Goal: Check status: Check status

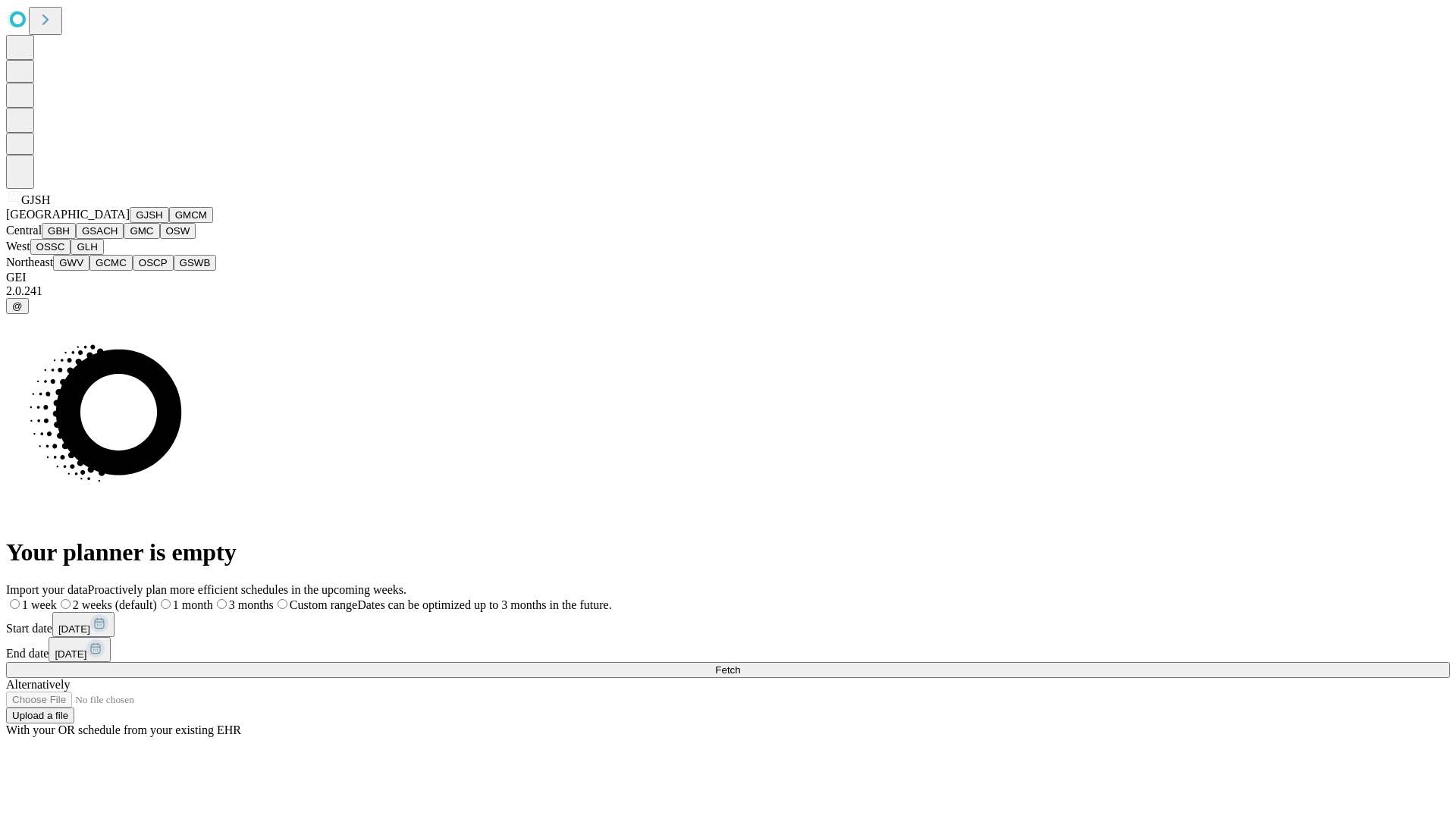
click at [130, 223] on button "GJSH" at bounding box center [150, 215] width 40 height 16
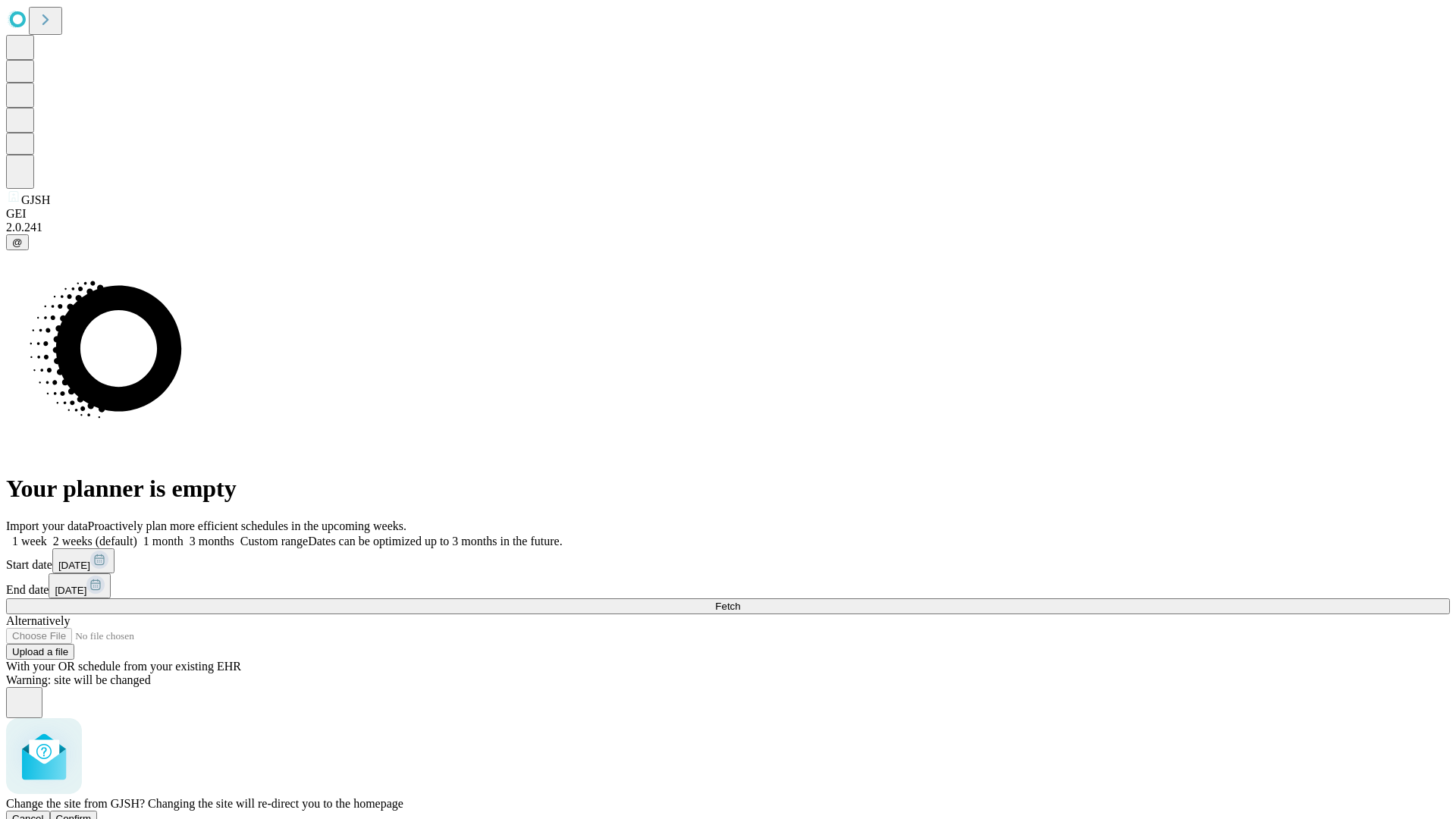
click at [92, 813] on span "Confirm" at bounding box center [73, 818] width 35 height 12
click at [137, 535] on label "2 weeks (default)" at bounding box center [92, 541] width 90 height 13
click at [740, 600] on span "Fetch" at bounding box center [728, 606] width 25 height 12
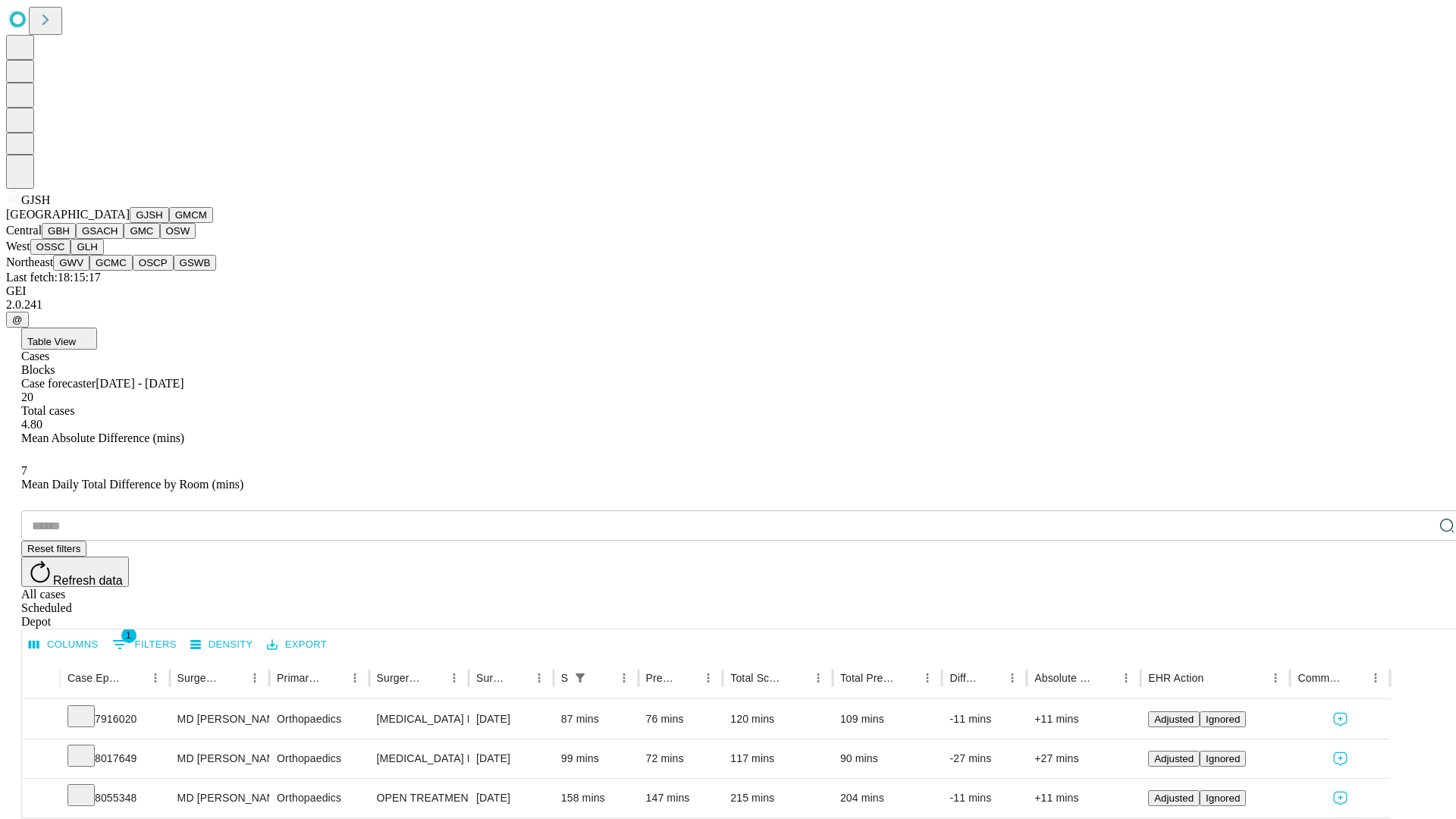
click at [169, 223] on button "GMCM" at bounding box center [190, 215] width 44 height 16
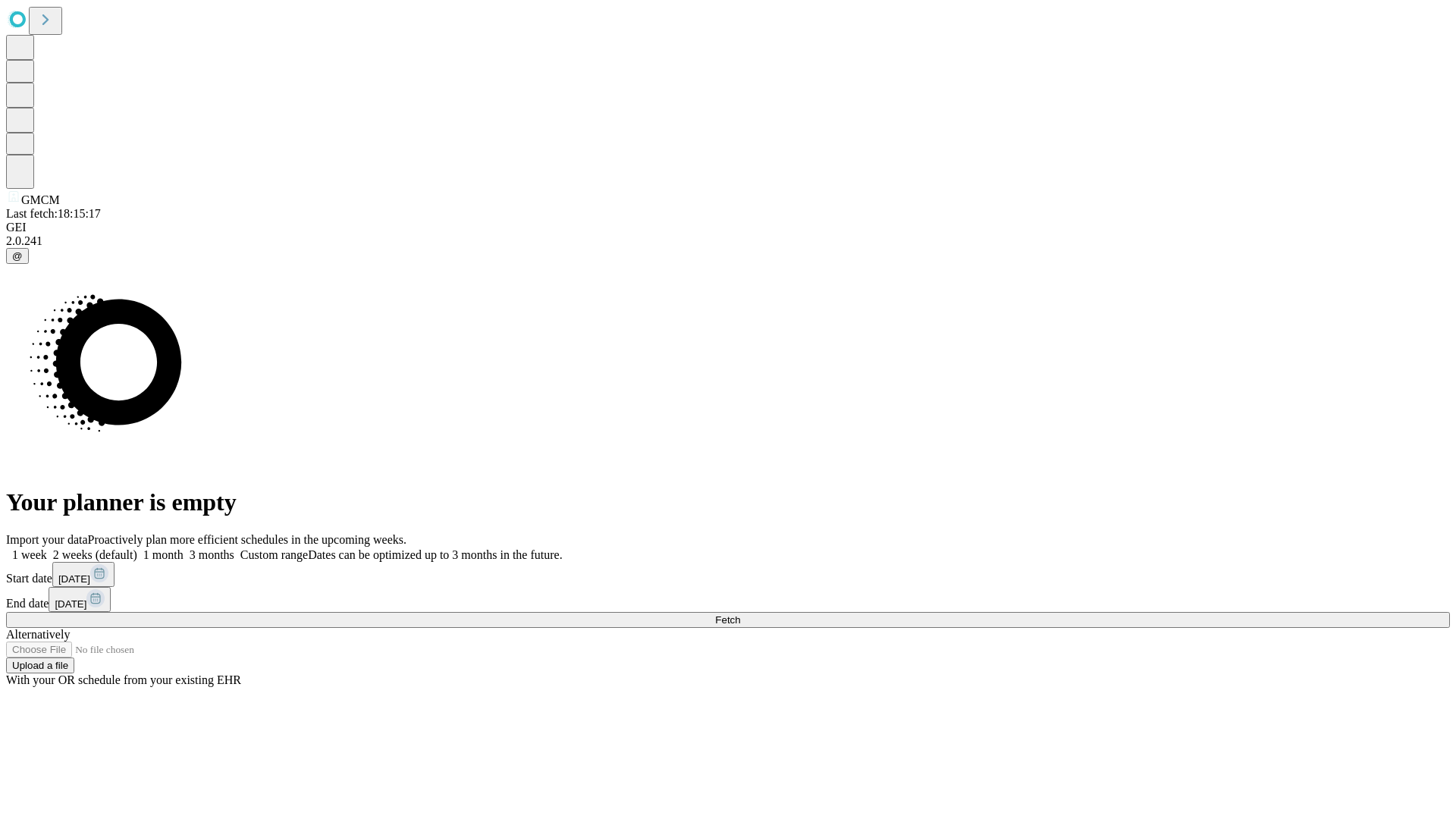
click at [137, 548] on label "2 weeks (default)" at bounding box center [92, 554] width 90 height 13
click at [740, 614] on span "Fetch" at bounding box center [728, 619] width 25 height 12
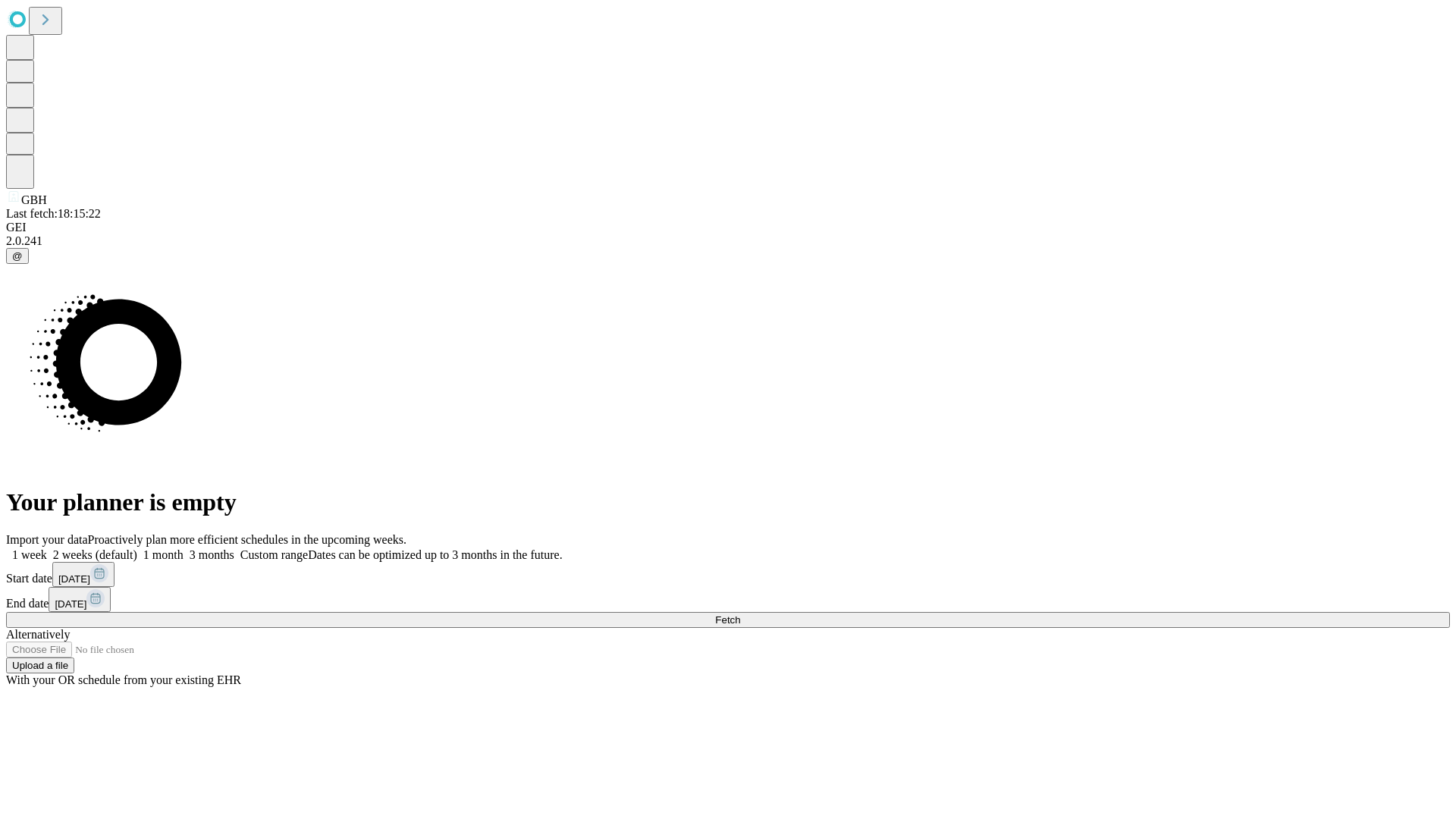
click at [137, 548] on label "2 weeks (default)" at bounding box center [92, 554] width 90 height 13
click at [740, 614] on span "Fetch" at bounding box center [728, 619] width 25 height 12
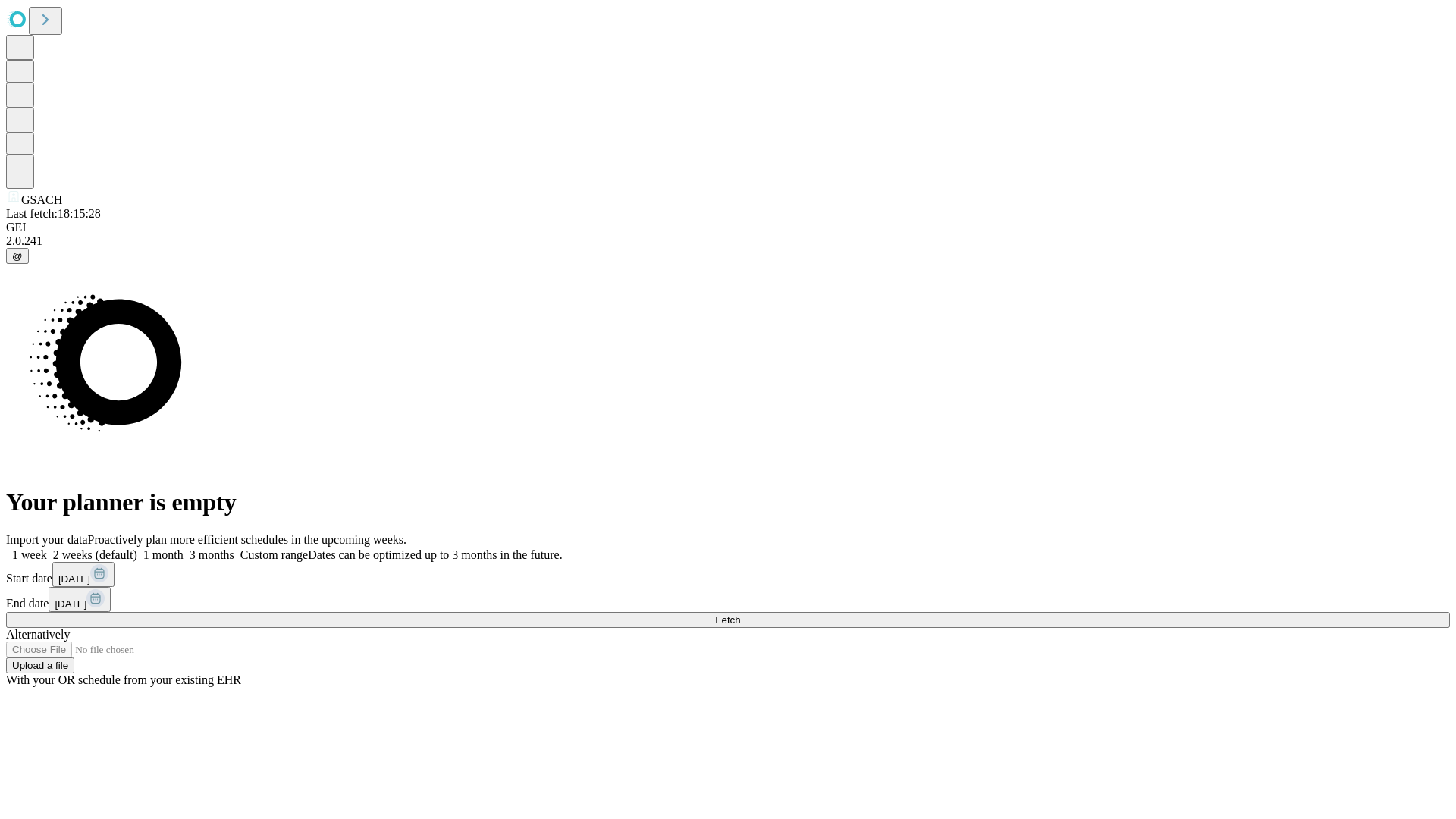
click at [137, 548] on label "2 weeks (default)" at bounding box center [92, 554] width 90 height 13
click at [740, 614] on span "Fetch" at bounding box center [728, 619] width 25 height 12
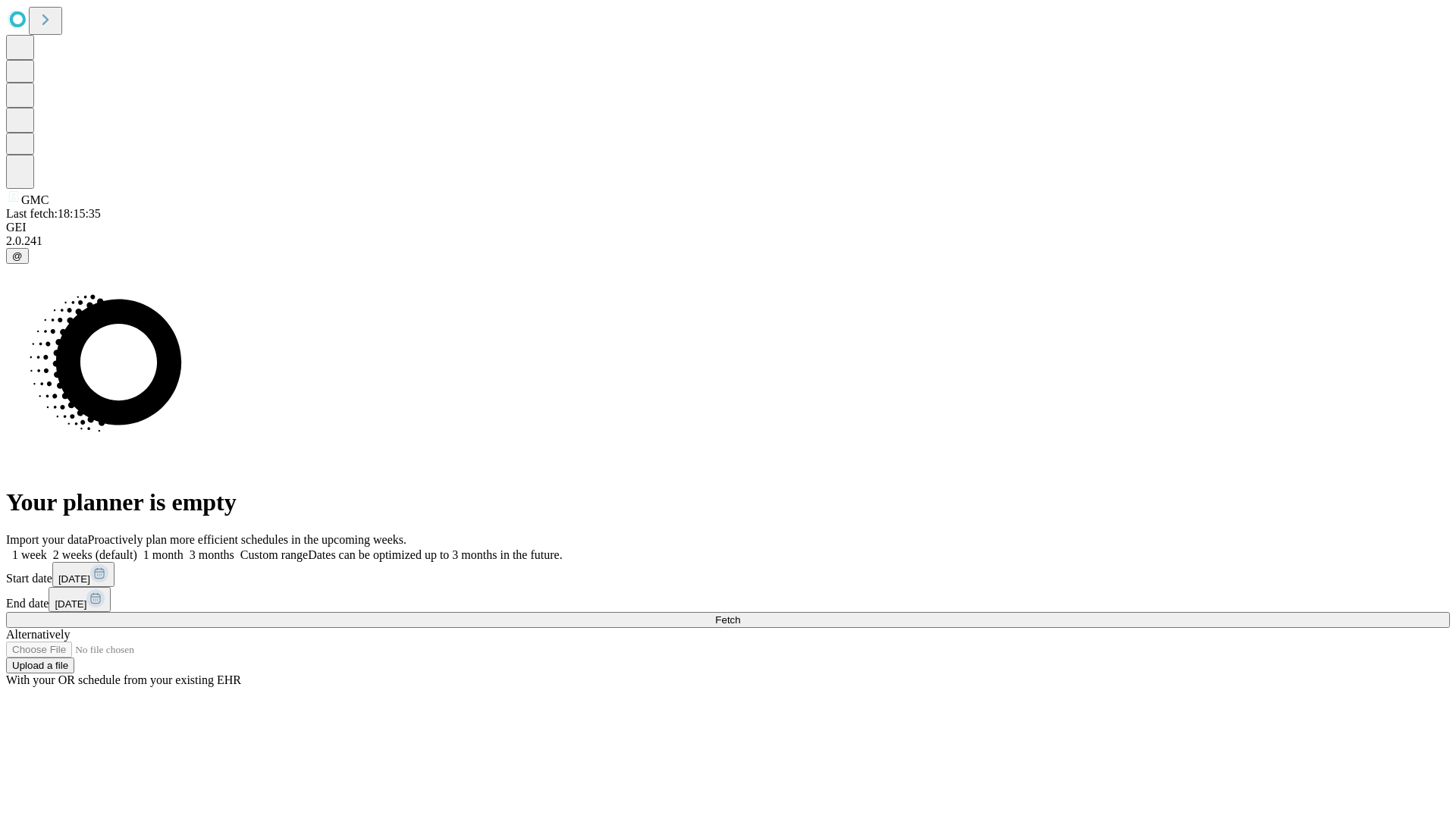
click at [137, 548] on label "2 weeks (default)" at bounding box center [92, 554] width 90 height 13
click at [740, 614] on span "Fetch" at bounding box center [728, 619] width 25 height 12
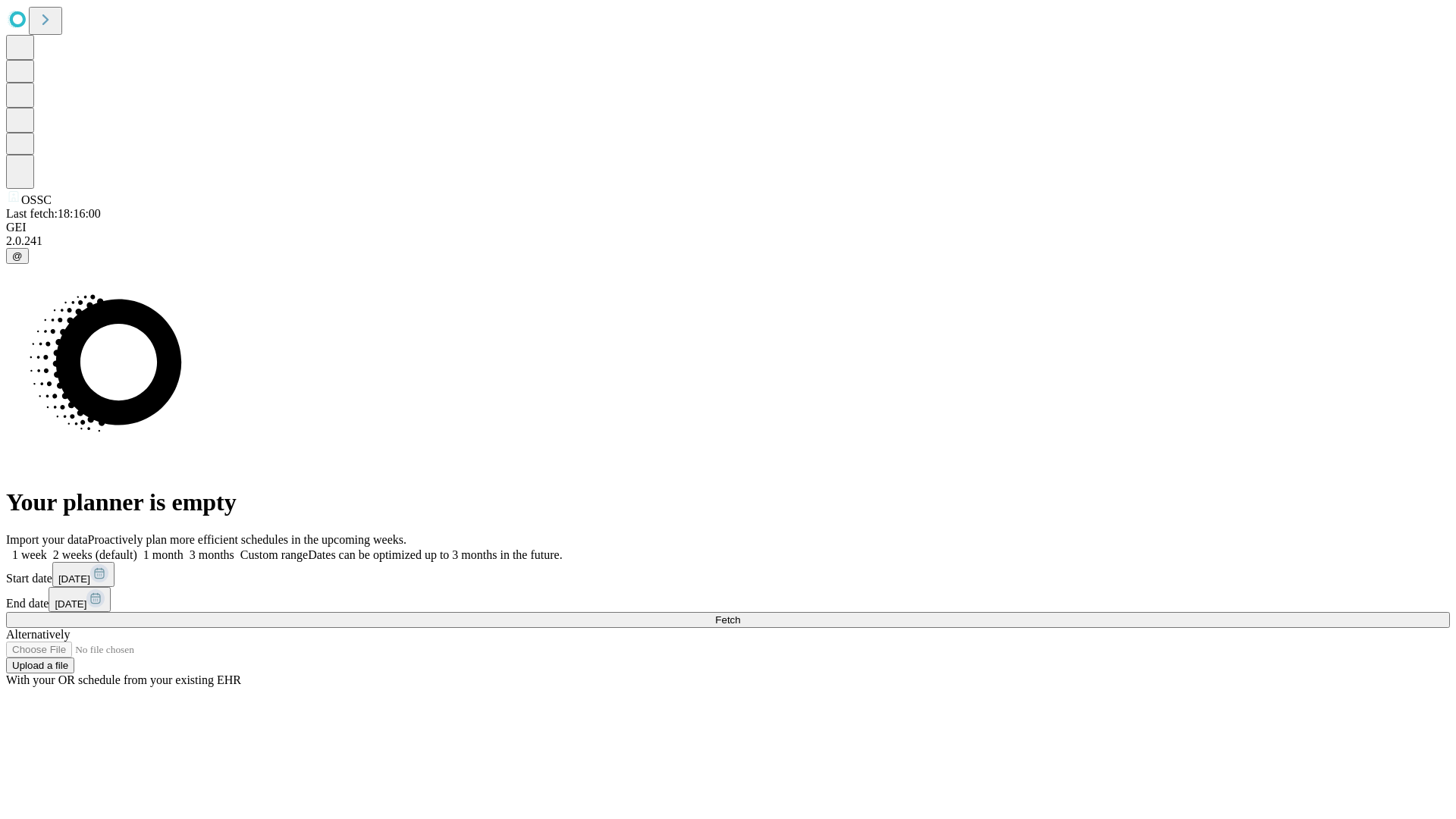
click at [137, 548] on label "2 weeks (default)" at bounding box center [92, 554] width 90 height 13
click at [740, 614] on span "Fetch" at bounding box center [728, 619] width 25 height 12
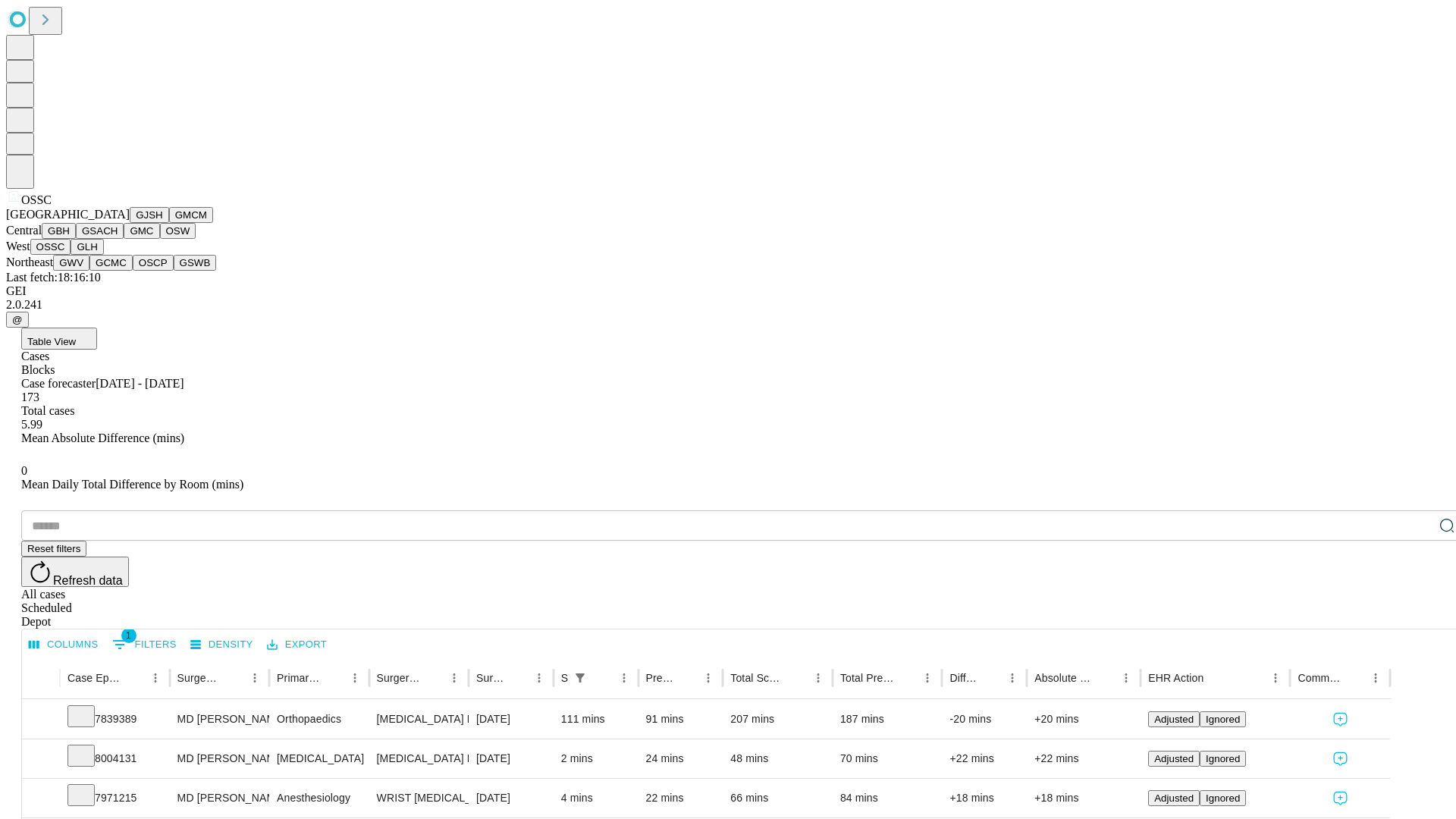
click at [103, 255] on button "GLH" at bounding box center [87, 247] width 32 height 16
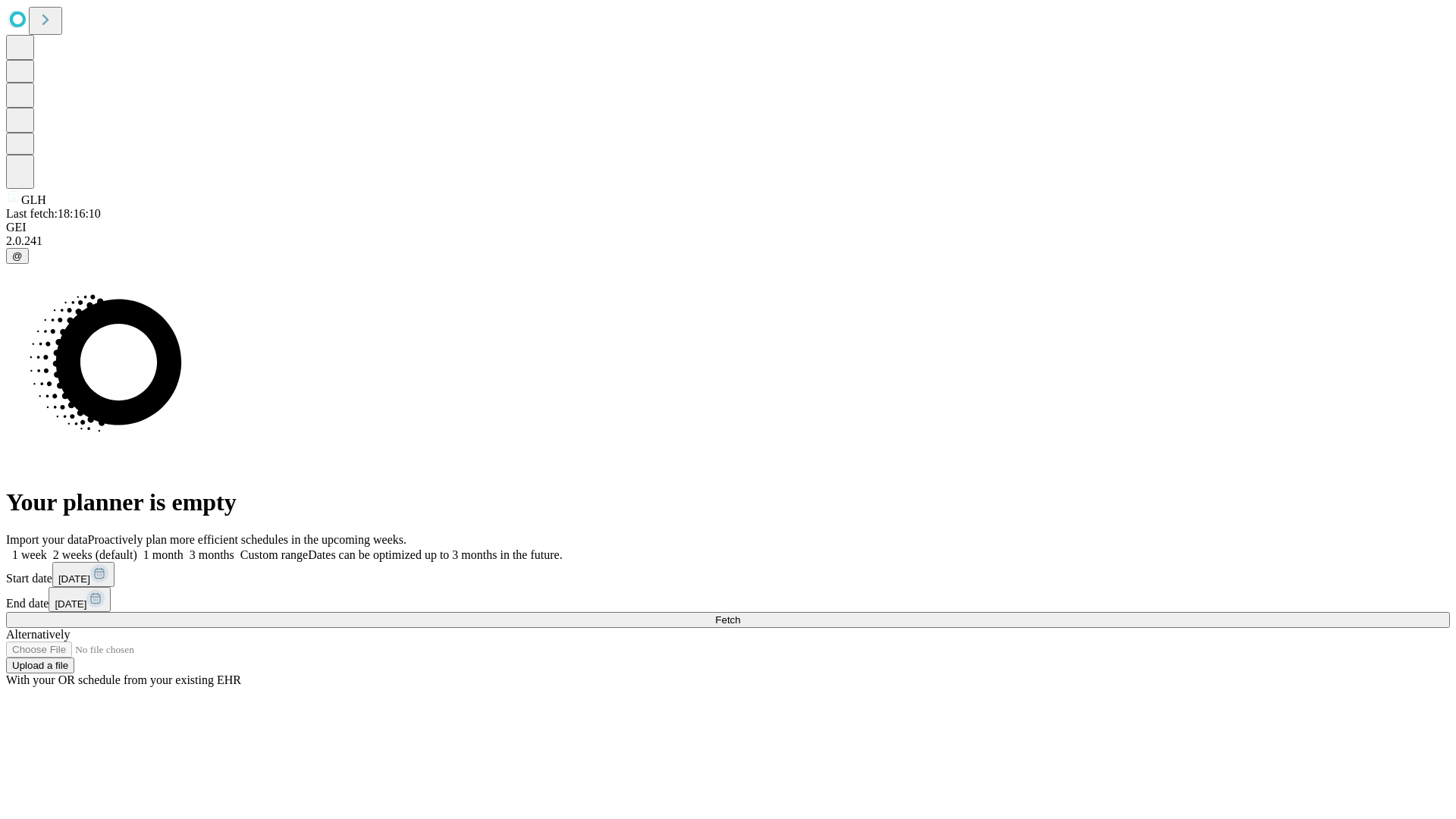
click at [137, 548] on label "2 weeks (default)" at bounding box center [92, 554] width 90 height 13
click at [740, 614] on span "Fetch" at bounding box center [728, 619] width 25 height 12
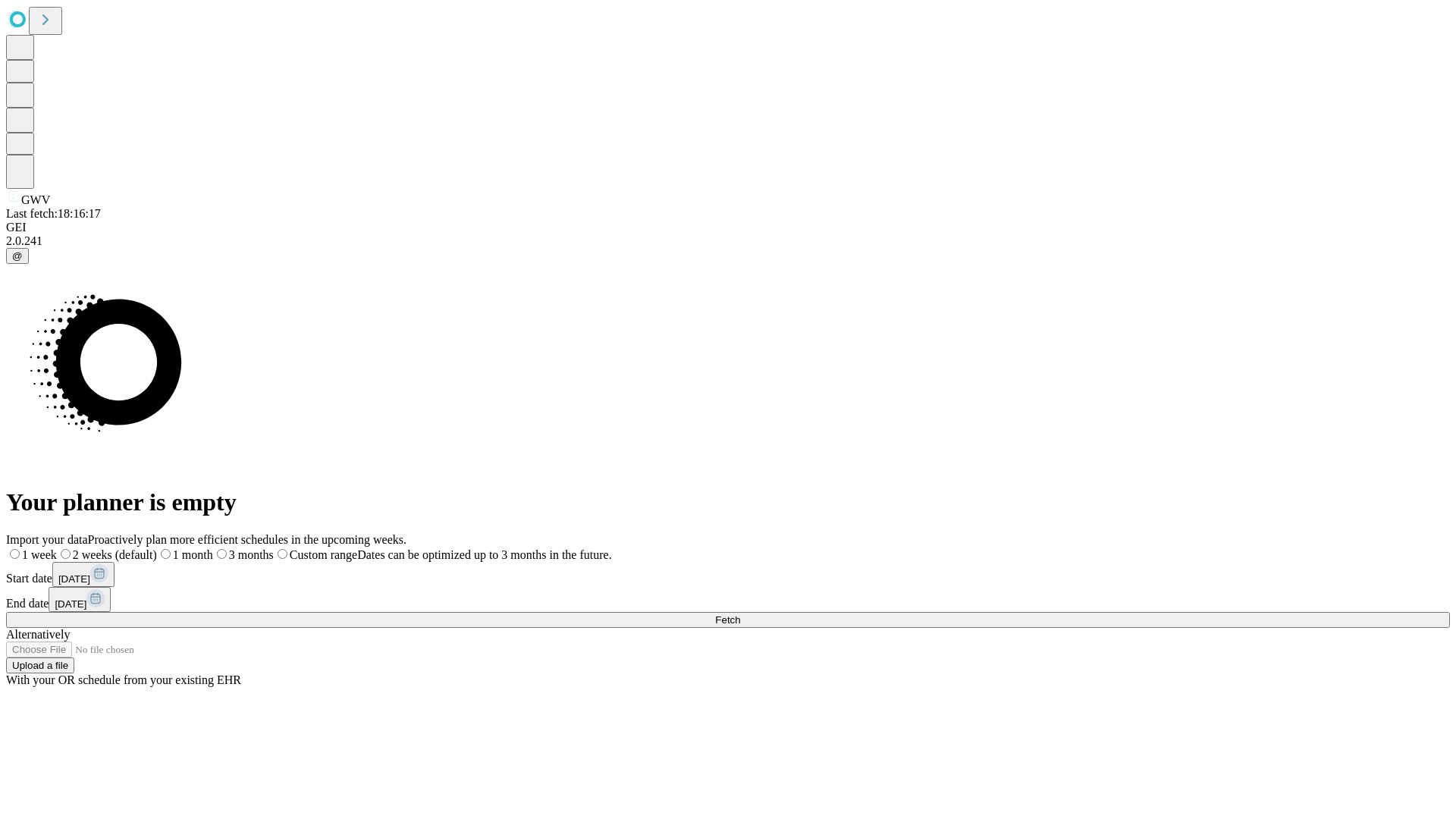
click at [740, 614] on span "Fetch" at bounding box center [728, 619] width 25 height 12
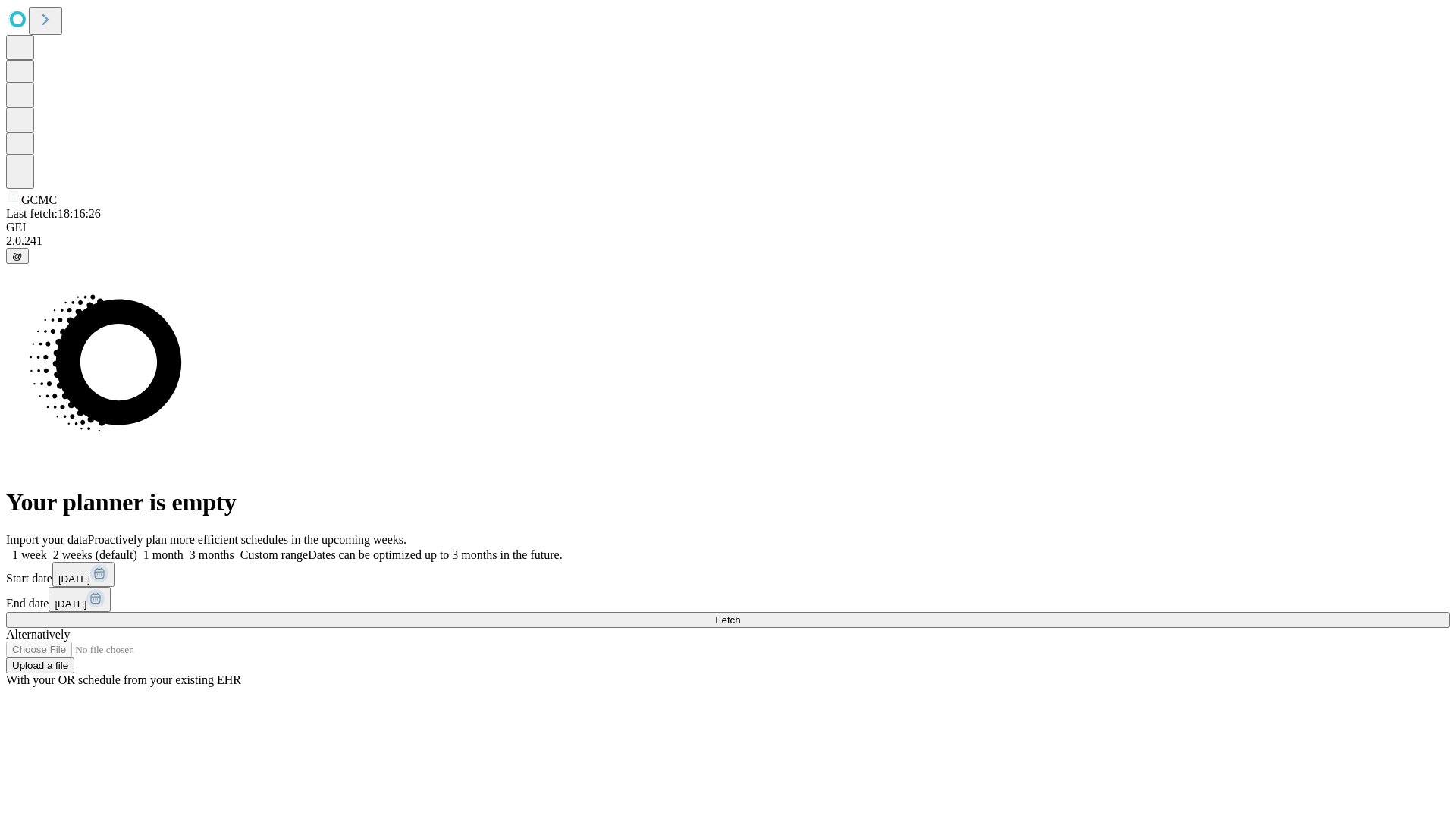
click at [137, 548] on label "2 weeks (default)" at bounding box center [92, 554] width 90 height 13
click at [740, 614] on span "Fetch" at bounding box center [728, 619] width 25 height 12
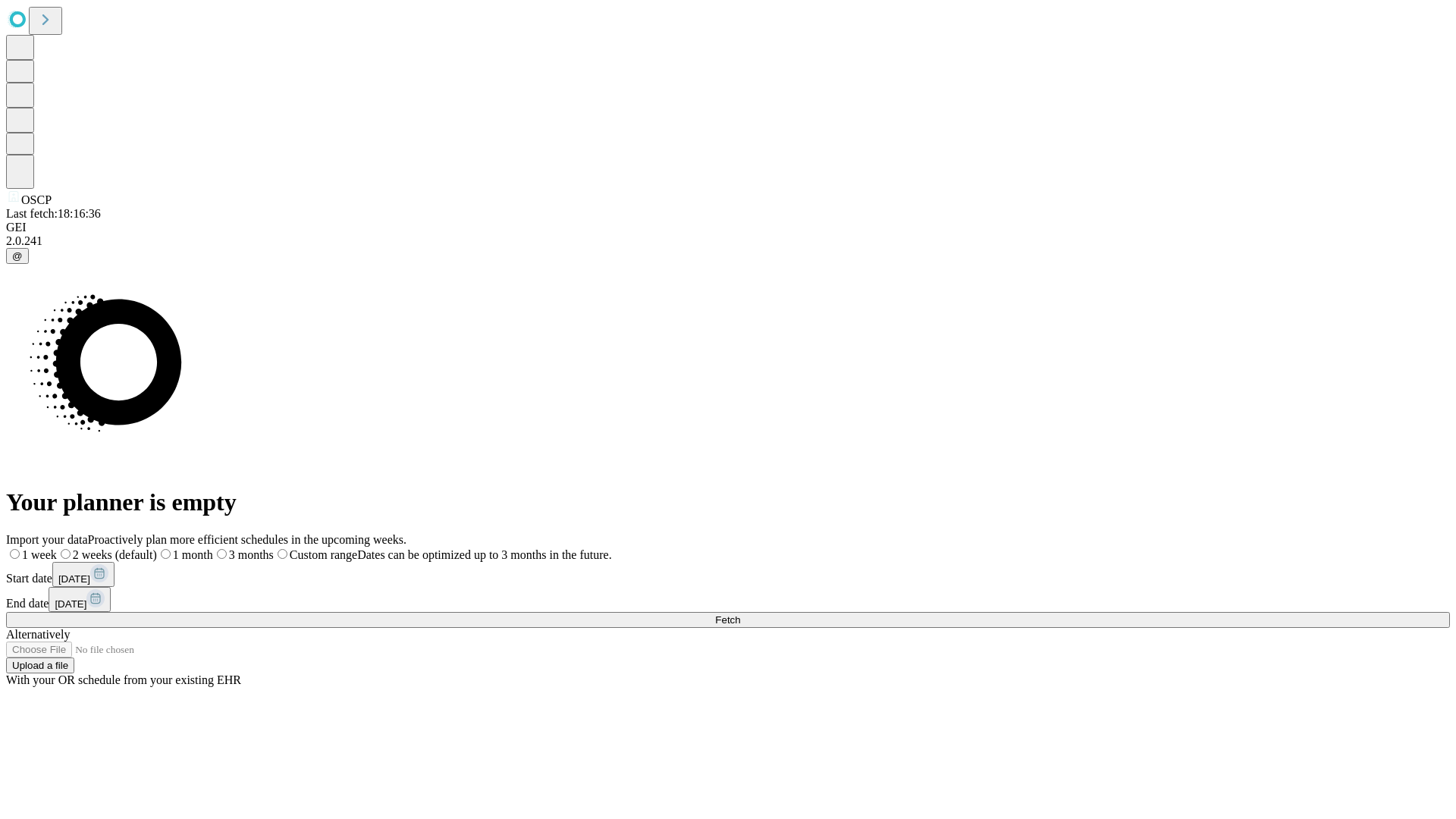
click at [740, 614] on span "Fetch" at bounding box center [728, 619] width 25 height 12
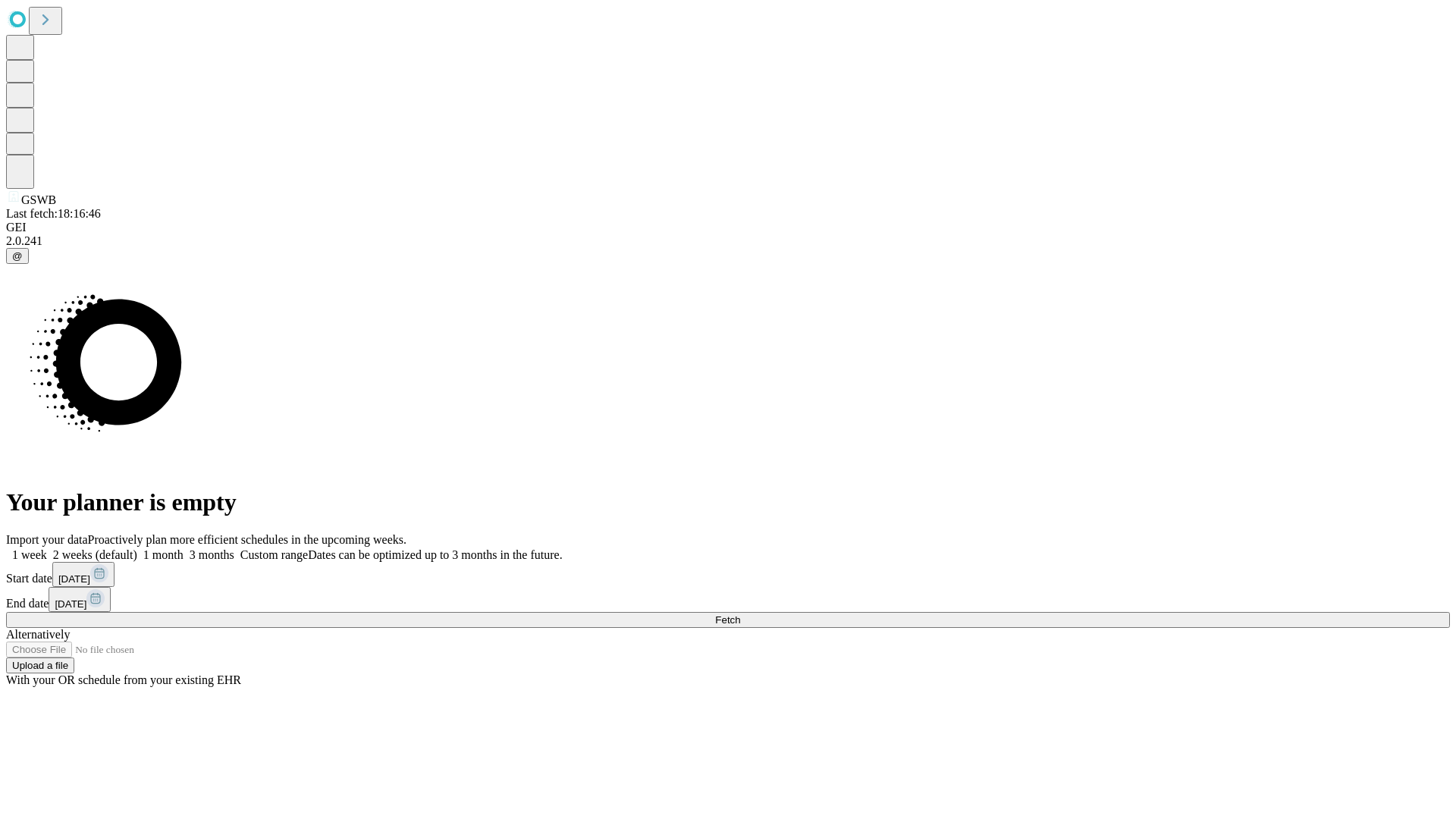
click at [137, 548] on label "2 weeks (default)" at bounding box center [92, 554] width 90 height 13
click at [740, 614] on span "Fetch" at bounding box center [728, 619] width 25 height 12
